Goal: Information Seeking & Learning: Learn about a topic

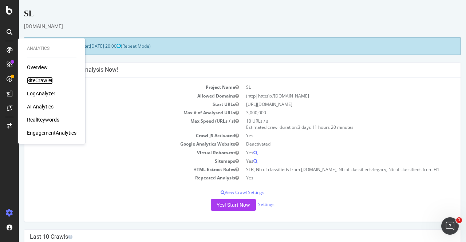
click at [41, 81] on div "SiteCrawler" at bounding box center [40, 80] width 26 height 7
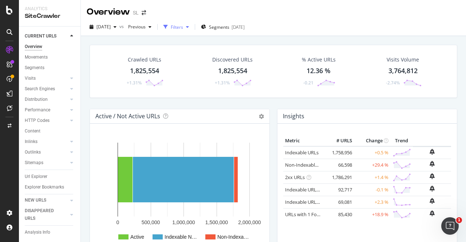
click at [183, 27] on div "Filters" at bounding box center [177, 27] width 12 height 6
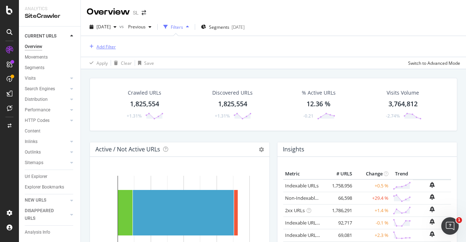
click at [106, 47] on div "Add Filter" at bounding box center [105, 47] width 19 height 6
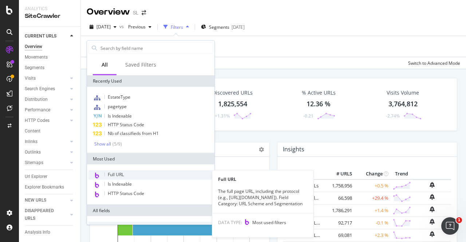
click at [111, 176] on span "Full URL" at bounding box center [116, 174] width 16 height 6
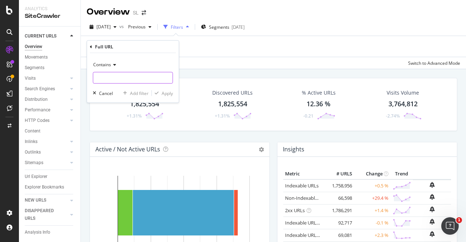
click at [131, 72] on input "text" at bounding box center [132, 78] width 79 height 12
paste input "https://www.seloger.com/annonces/achat/appartement/combloux-74/248552407.htm?se…"
type input "https://www.seloger.com/annonces/achat/appartement/combloux-74/248552407.htm?se…"
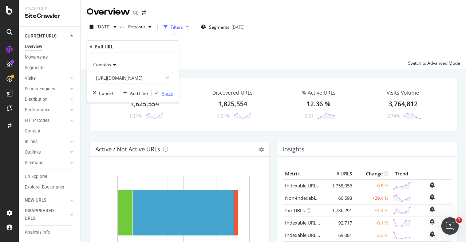
click at [163, 96] on div "Apply" at bounding box center [167, 93] width 11 height 6
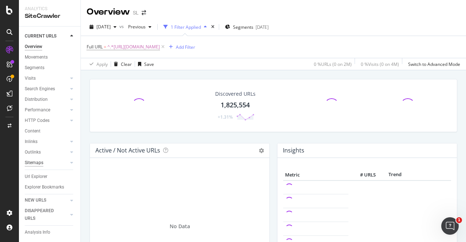
scroll to position [9, 0]
click at [160, 49] on span "^.*https://www.seloger.com/annonces/achat/appartement/combloux-74/248552407.htm…" at bounding box center [133, 47] width 52 height 10
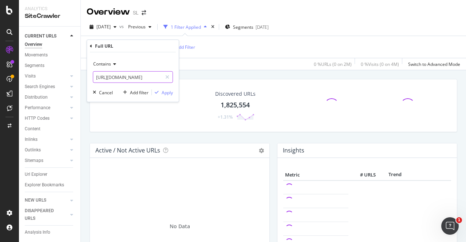
click at [134, 78] on input "https://www.seloger.com/annonces/achat/appartement/combloux-74/248552407.htm?se…" at bounding box center [127, 77] width 69 height 12
drag, startPoint x: 134, startPoint y: 78, endPoint x: 282, endPoint y: 80, distance: 147.8
click at [282, 80] on body "Analytics SiteCrawler CURRENT URLS Overview Movements Segments Visits Analysis …" at bounding box center [233, 121] width 466 height 242
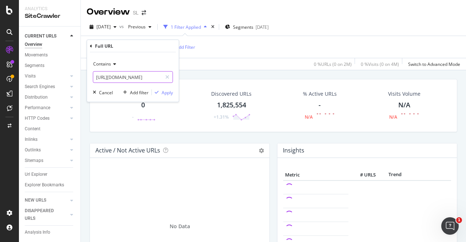
click at [142, 78] on input "https://www.seloger.com/annonces/achat/appartement/combloux-74/248552407.htm?se…" at bounding box center [127, 77] width 69 height 12
drag, startPoint x: 99, startPoint y: 76, endPoint x: 222, endPoint y: 84, distance: 123.3
click at [222, 84] on body "Analytics SiteCrawler CURRENT URLS Overview Movements Segments Visits Analysis …" at bounding box center [233, 121] width 466 height 242
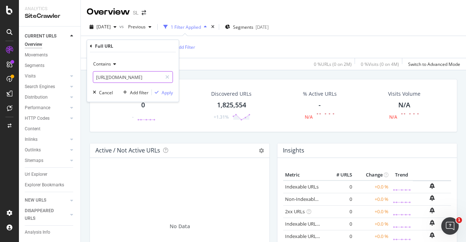
scroll to position [0, 152]
drag, startPoint x: 120, startPoint y: 78, endPoint x: 229, endPoint y: 88, distance: 109.7
click at [229, 88] on body "Analytics SiteCrawler CURRENT URLS Overview Movements Segments Visits Analysis …" at bounding box center [233, 121] width 466 height 242
type input "https://www.seloger.com/annonces/achat/appartement/combloux-74/248552407.htm"
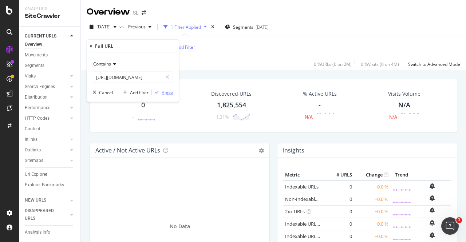
click at [164, 92] on div "Apply" at bounding box center [167, 92] width 11 height 6
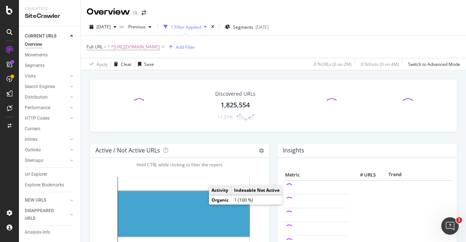
click at [197, 206] on rect "A chart." at bounding box center [183, 213] width 131 height 45
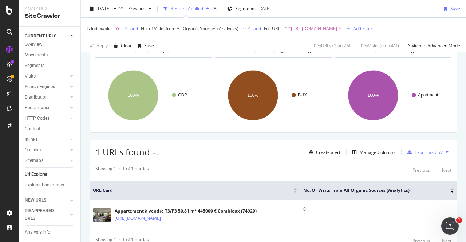
scroll to position [137, 0]
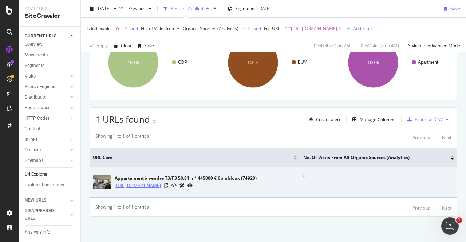
click at [140, 182] on link "https://www.seloger.com/annonces/achat/appartement/combloux-74/248552407.htm" at bounding box center [138, 185] width 46 height 7
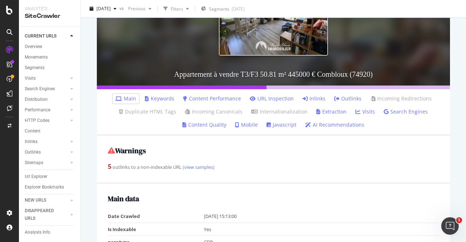
scroll to position [131, 0]
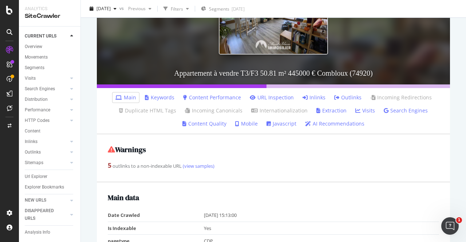
click at [341, 96] on link "Outlinks" at bounding box center [347, 97] width 27 height 7
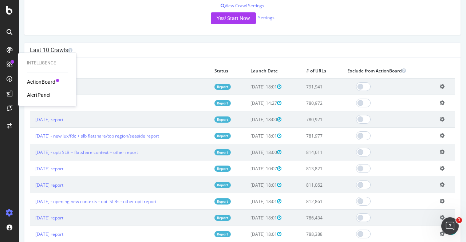
scroll to position [184, 0]
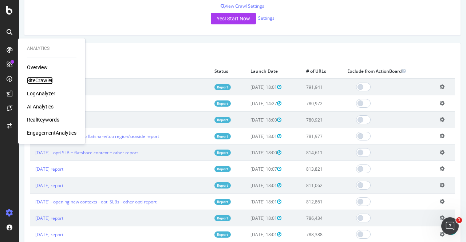
click at [47, 82] on div "SiteCrawler" at bounding box center [40, 80] width 26 height 7
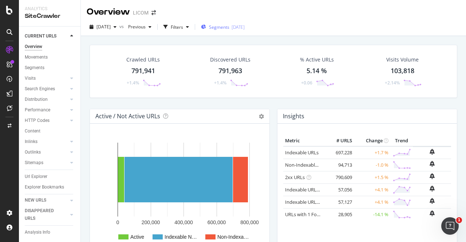
click at [226, 28] on span "Segments" at bounding box center [219, 27] width 20 height 6
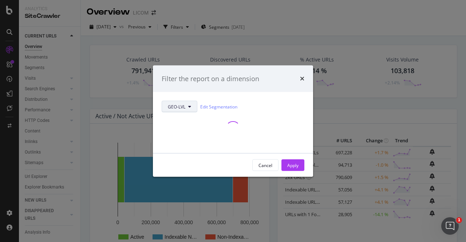
click at [182, 107] on span "GEO-LVL" at bounding box center [176, 106] width 17 height 6
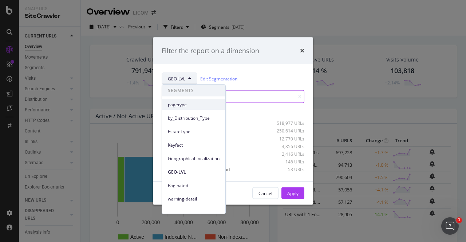
click at [176, 104] on span "pagetype" at bounding box center [194, 105] width 52 height 7
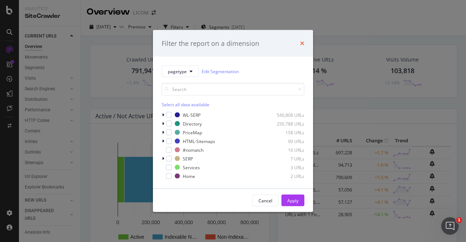
click at [300, 41] on icon "times" at bounding box center [302, 43] width 4 height 6
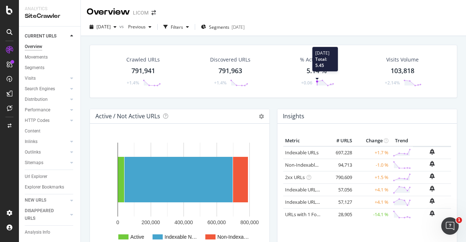
scroll to position [165, 0]
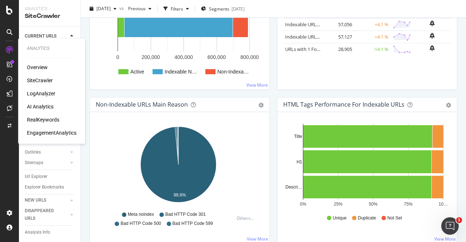
click at [36, 94] on div "LogAnalyzer" at bounding box center [41, 93] width 28 height 7
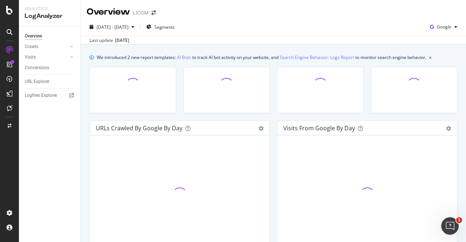
scroll to position [39, 0]
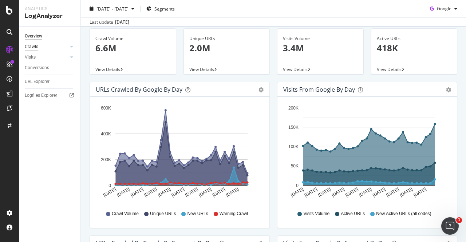
click at [31, 46] on div "Crawls" at bounding box center [31, 47] width 13 height 8
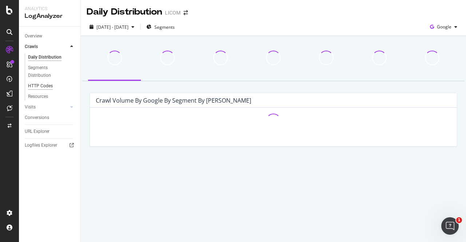
click at [38, 85] on div "HTTP Codes" at bounding box center [40, 86] width 25 height 8
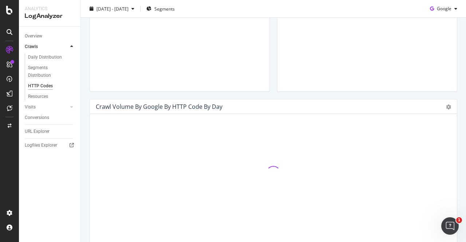
scroll to position [199, 0]
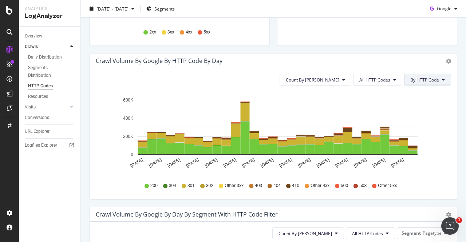
click at [427, 75] on button "By HTTP Code" at bounding box center [427, 80] width 47 height 12
click at [381, 78] on span "All HTTP Codes" at bounding box center [374, 80] width 31 height 6
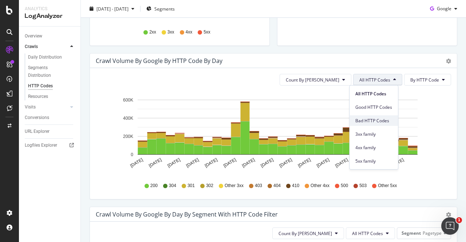
click at [363, 119] on span "Bad HTTP Codes" at bounding box center [373, 121] width 37 height 7
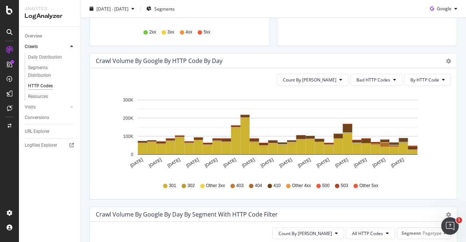
click at [294, 59] on div "Crawl Volume by google by HTTP Code by Day" at bounding box center [265, 60] width 339 height 7
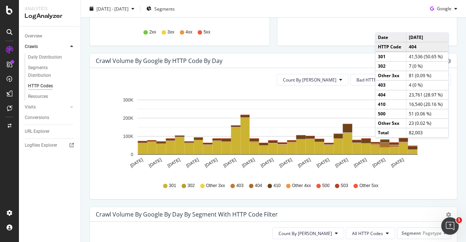
click at [383, 144] on rect "A chart." at bounding box center [384, 145] width 9 height 4
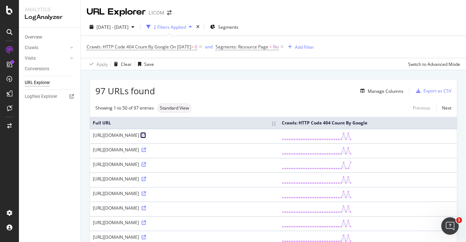
click at [146, 138] on link at bounding box center [142, 135] width 5 height 6
click at [31, 49] on div "Crawls" at bounding box center [31, 48] width 13 height 8
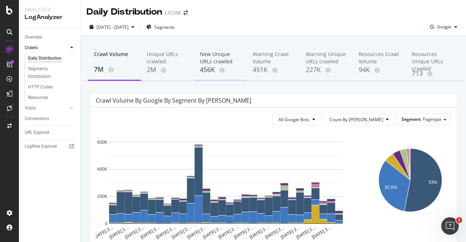
click at [208, 56] on div "New Unique URLs crawled" at bounding box center [220, 58] width 41 height 15
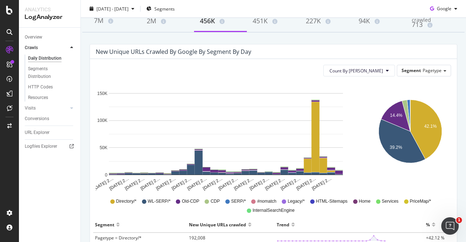
scroll to position [49, 0]
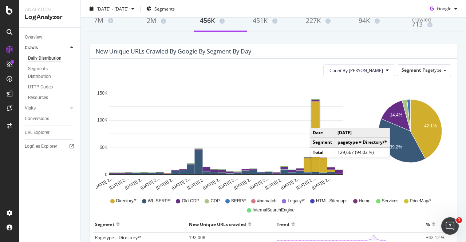
click at [317, 120] on rect "A chart." at bounding box center [316, 137] width 8 height 70
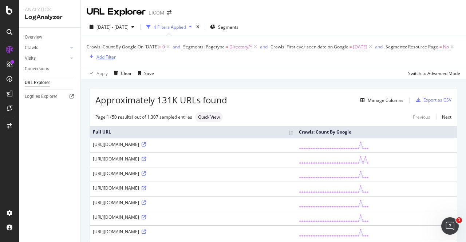
click at [116, 55] on div "Add Filter" at bounding box center [105, 57] width 19 height 6
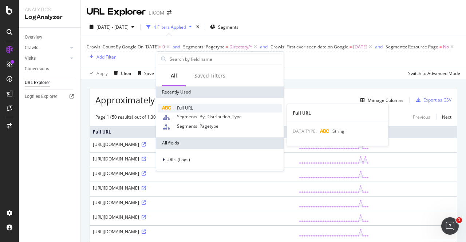
click at [183, 108] on span "Full URL" at bounding box center [185, 108] width 16 height 6
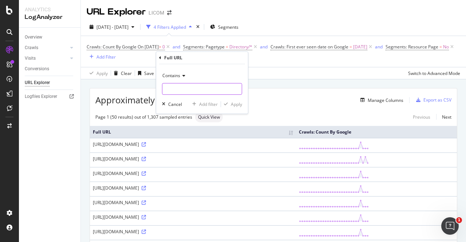
click at [169, 89] on input "text" at bounding box center [201, 89] width 79 height 12
type input "francetv"
click at [231, 102] on div "Apply" at bounding box center [236, 104] width 11 height 6
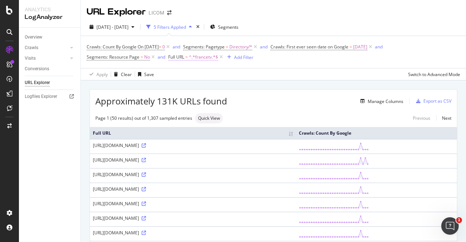
click at [184, 58] on span "Full URL = ^.*francetv.*$" at bounding box center [193, 57] width 50 height 7
click at [189, 75] on span "Contains" at bounding box center [183, 74] width 18 height 6
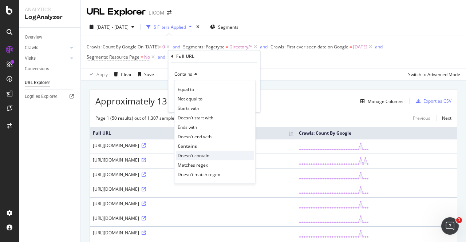
click at [190, 155] on span "Doesn't contain" at bounding box center [194, 155] width 32 height 6
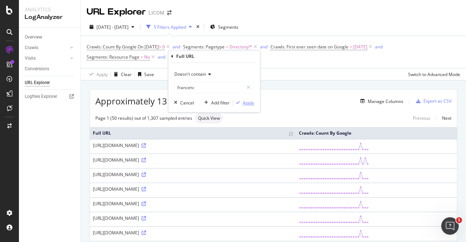
click at [246, 99] on div "Apply" at bounding box center [243, 102] width 21 height 7
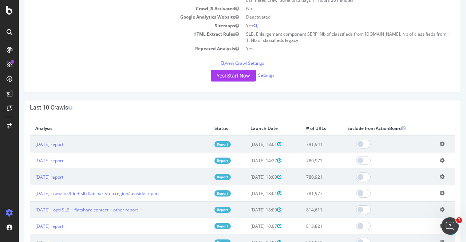
scroll to position [193, 0]
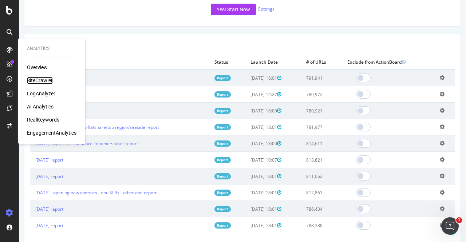
click at [42, 79] on div "SiteCrawler" at bounding box center [40, 80] width 26 height 7
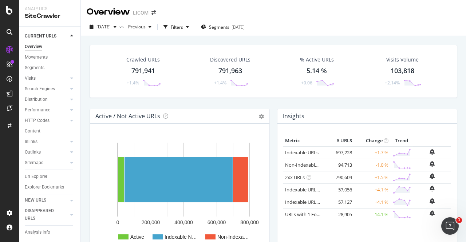
scroll to position [53, 0]
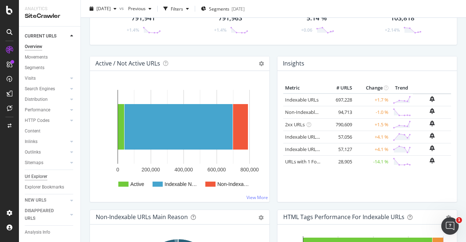
click at [37, 177] on div "Url Explorer" at bounding box center [36, 177] width 23 height 8
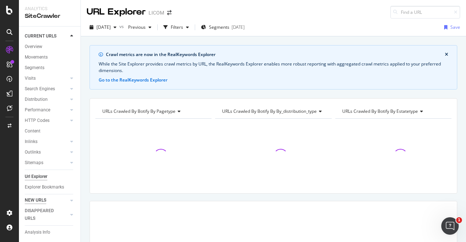
click at [36, 200] on div "NEW URLS" at bounding box center [35, 201] width 21 height 8
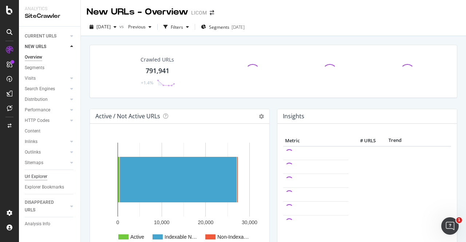
click at [29, 178] on div "Url Explorer" at bounding box center [36, 177] width 23 height 8
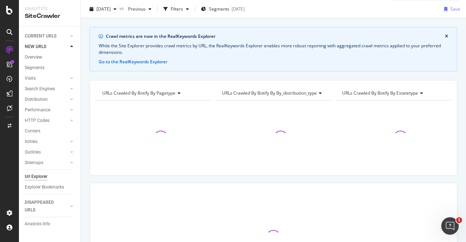
scroll to position [18, 0]
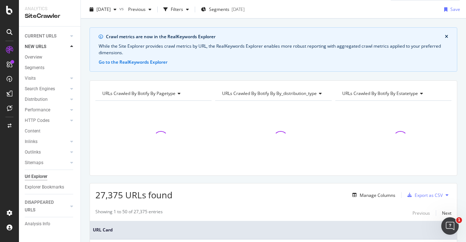
click at [445, 36] on icon "close banner" at bounding box center [446, 37] width 3 height 4
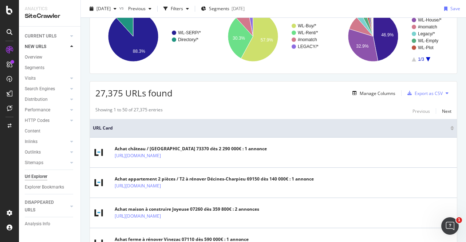
scroll to position [0, 0]
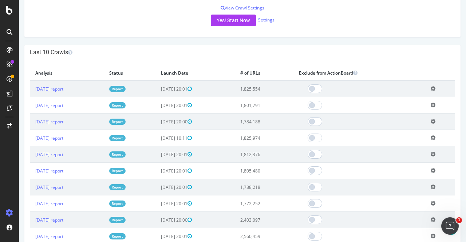
scroll to position [185, 0]
click at [60, 89] on link "[DATE] report" at bounding box center [49, 89] width 28 height 6
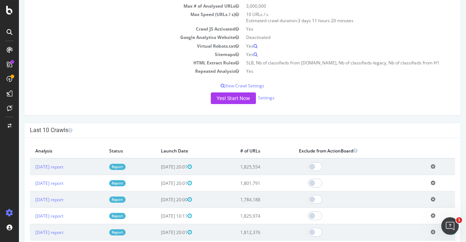
scroll to position [107, 0]
click at [63, 166] on link "[DATE] report" at bounding box center [49, 166] width 28 height 6
